Goal: Task Accomplishment & Management: Use online tool/utility

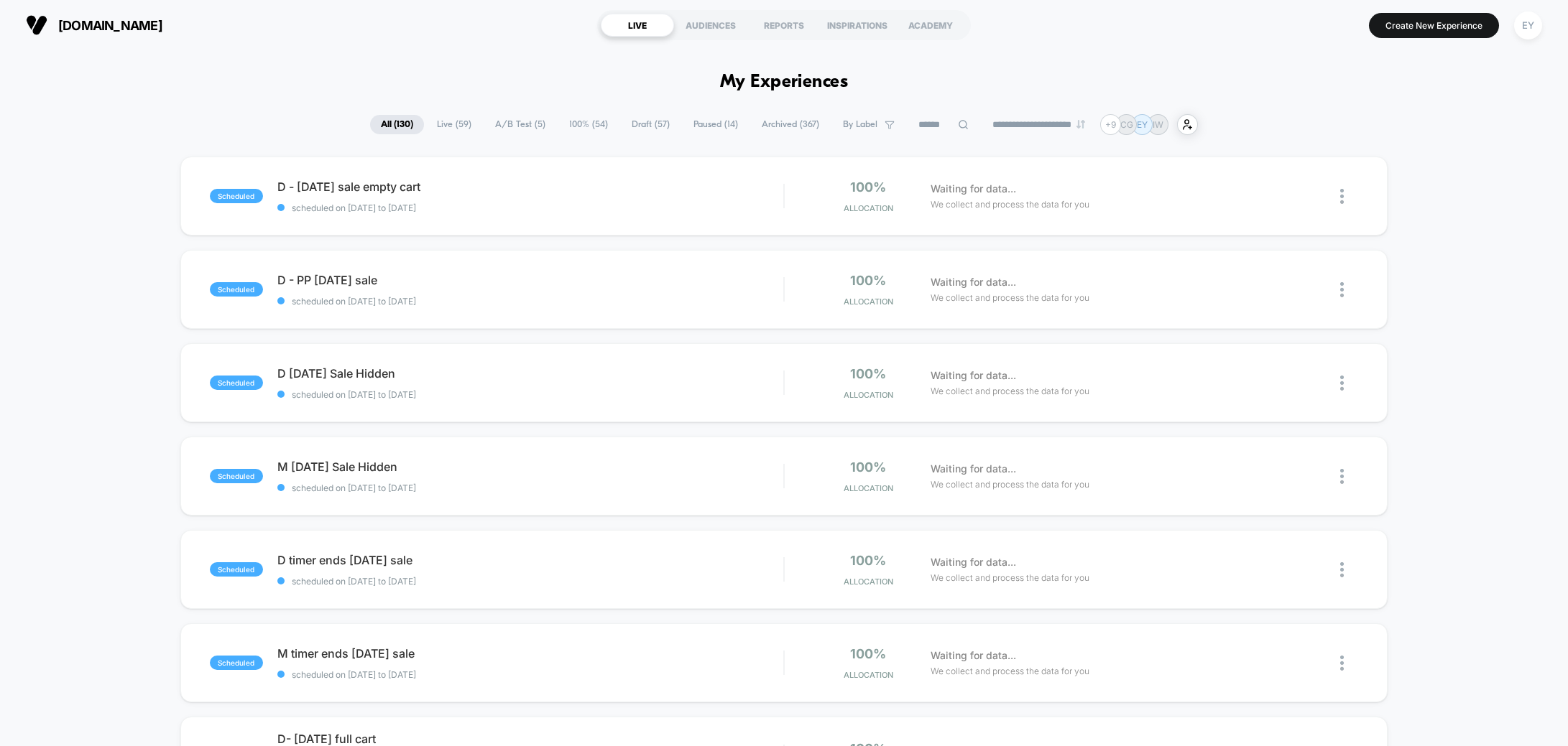
click at [1072, 37] on button "EY" at bounding box center [1528, 25] width 37 height 29
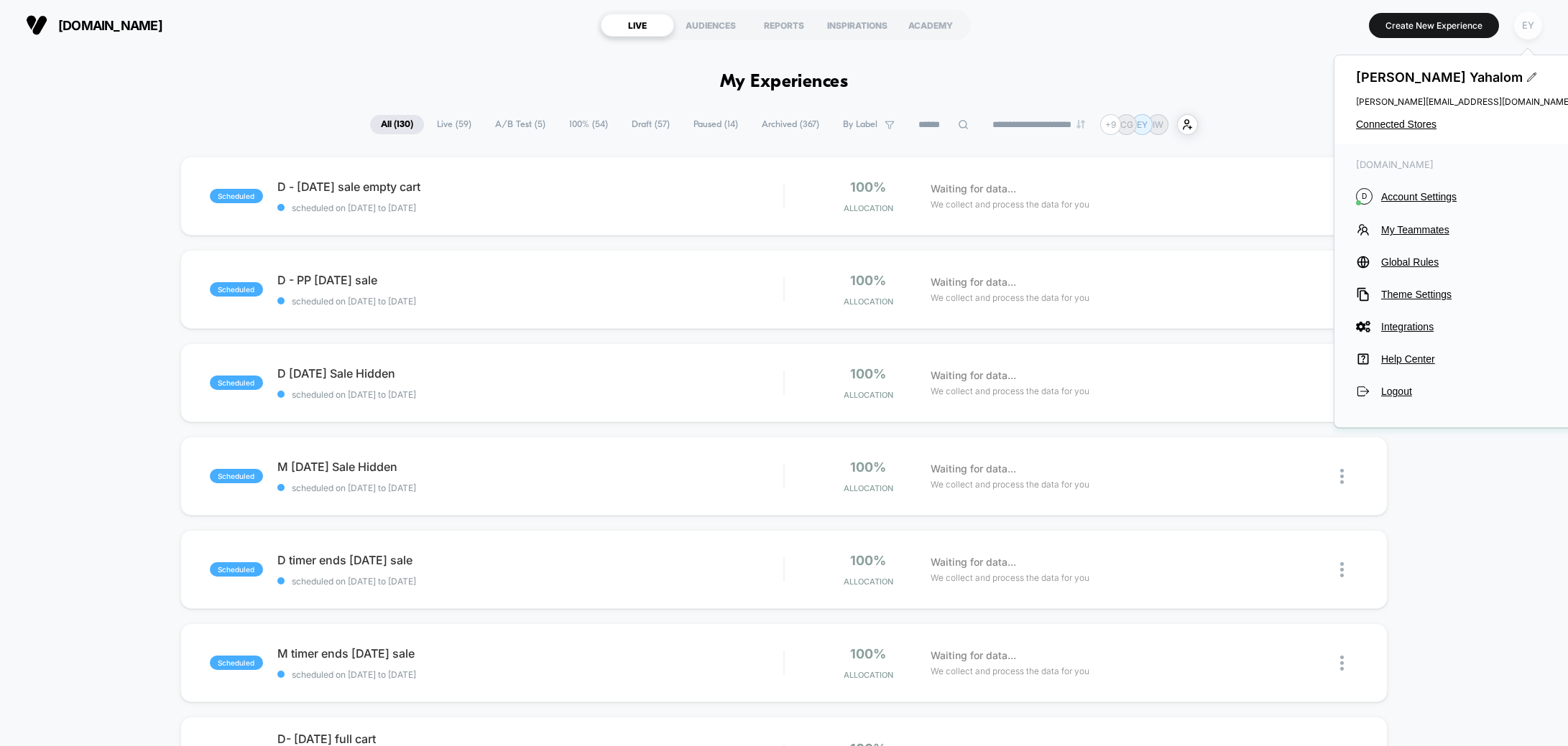
click at [1072, 23] on div "EY" at bounding box center [1528, 25] width 28 height 28
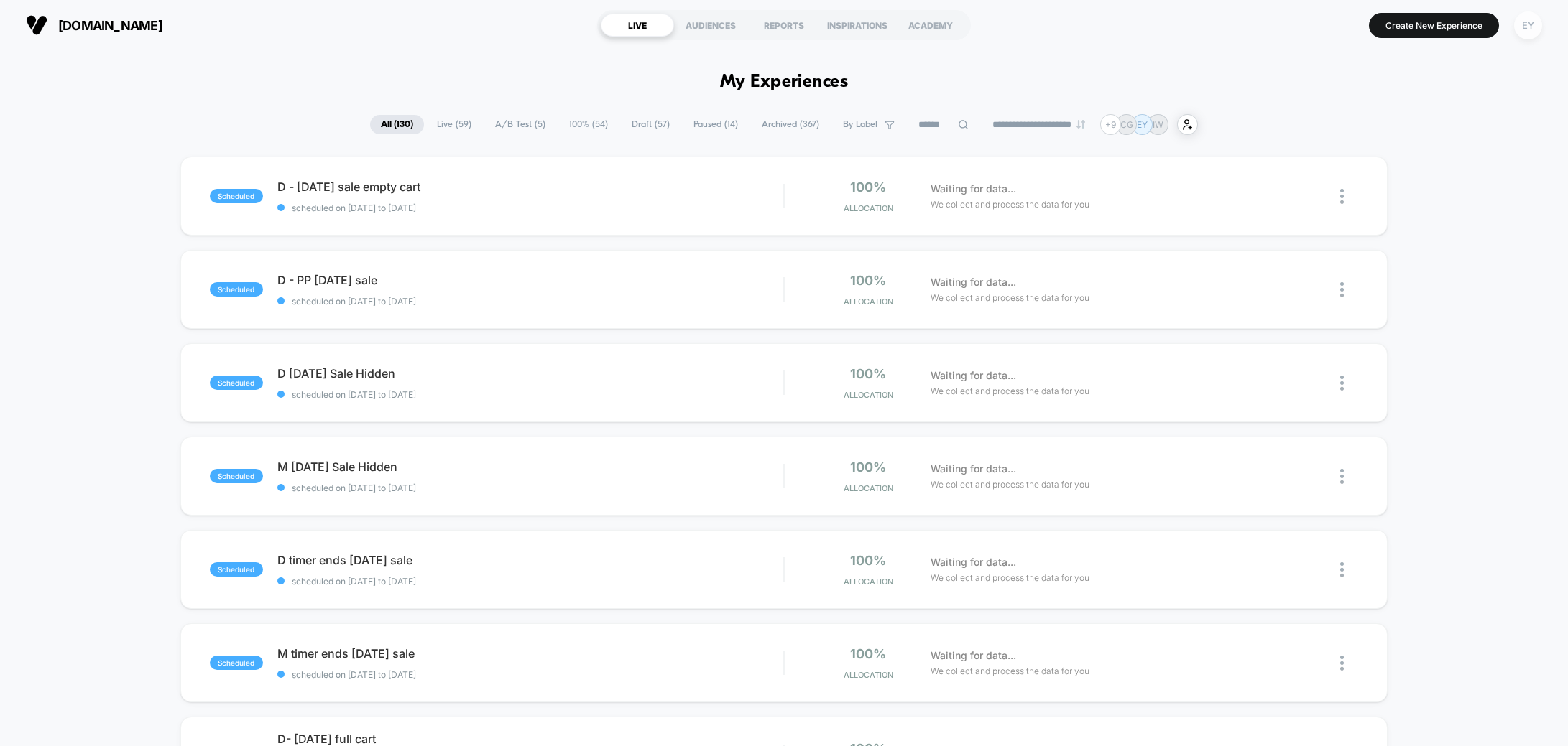
click at [1072, 23] on div "EY" at bounding box center [1528, 25] width 28 height 28
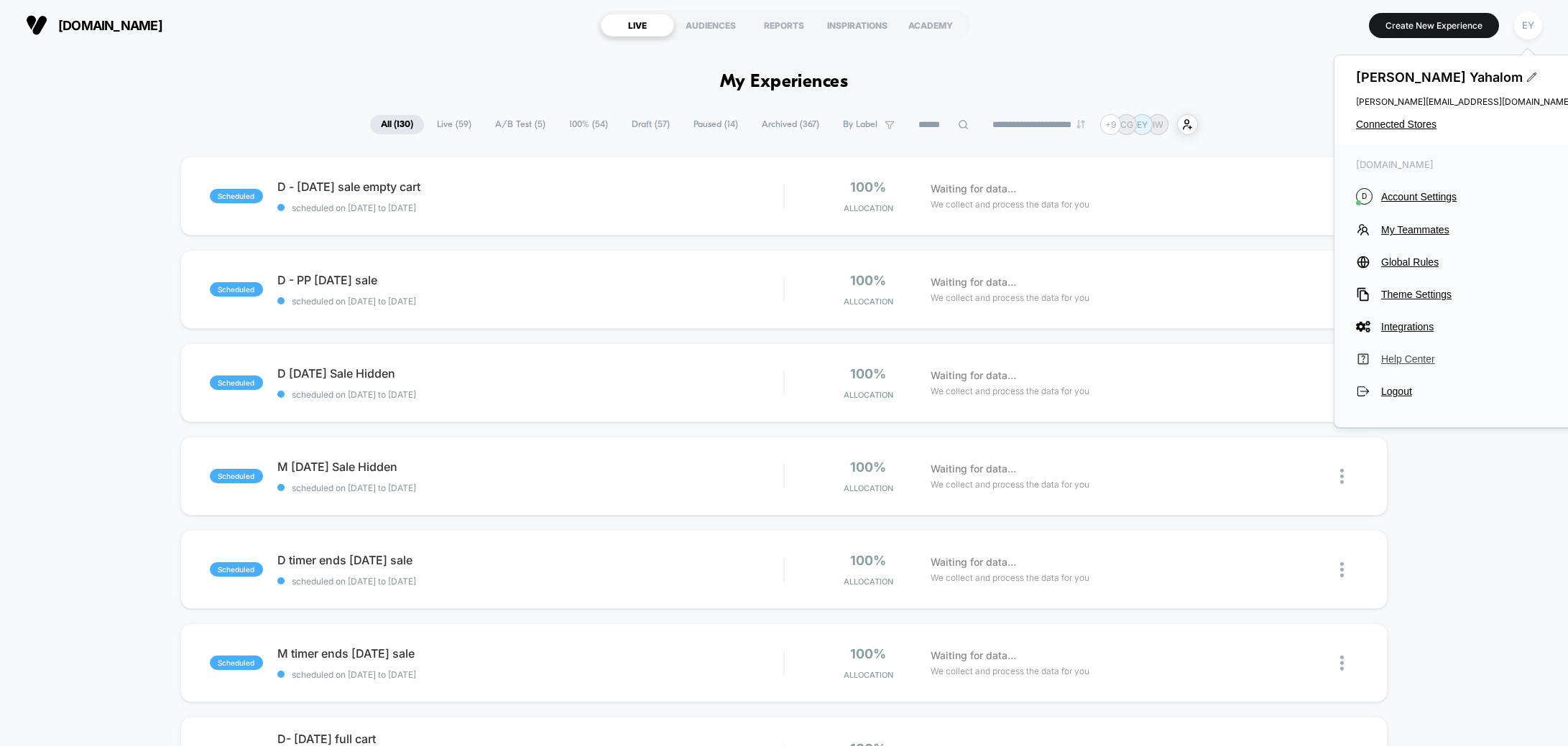
click at [1072, 361] on span "Help Center" at bounding box center [1476, 358] width 190 height 11
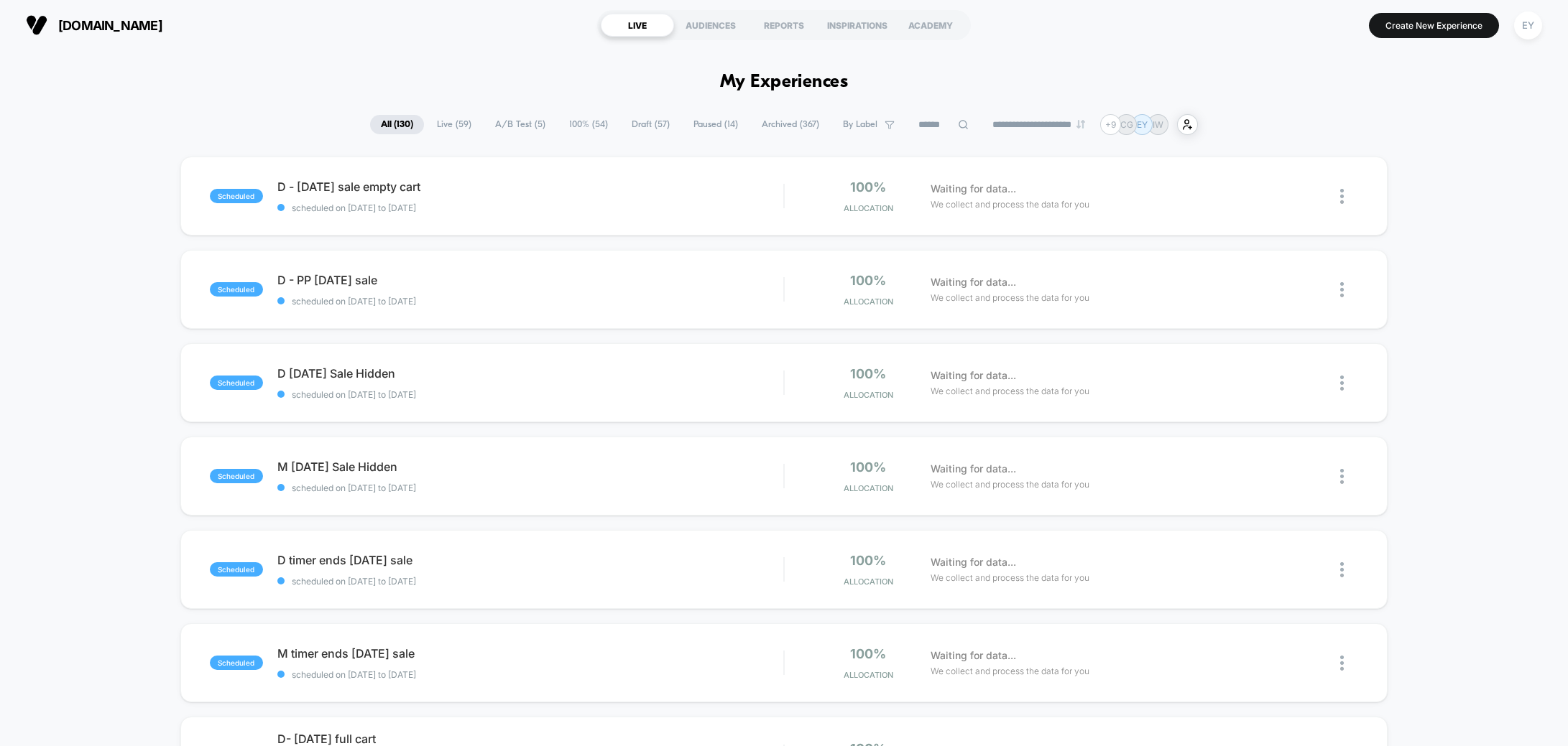
click at [1507, 18] on section "Create New Experience EY" at bounding box center [1296, 25] width 501 height 36
click at [1516, 22] on div "EY" at bounding box center [1528, 25] width 28 height 28
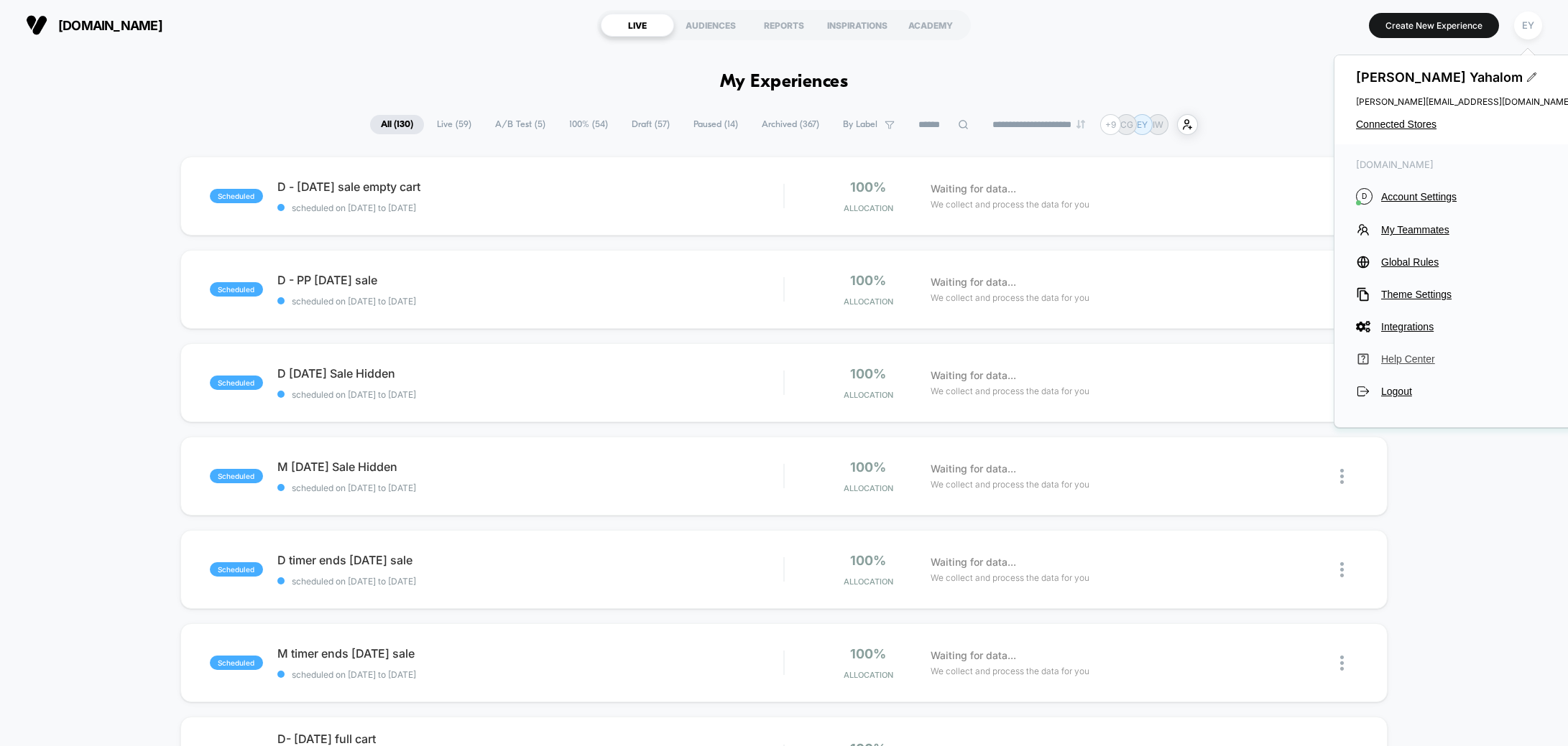
click at [1411, 355] on span "Help Center" at bounding box center [1476, 358] width 190 height 11
